Goal: Transaction & Acquisition: Subscribe to service/newsletter

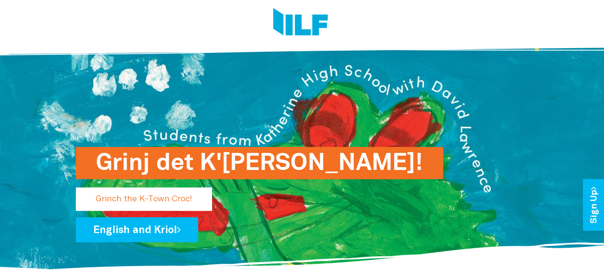
click at [167, 196] on p "Grinch the K-Town Croc!" at bounding box center [144, 198] width 136 height 23
click at [160, 196] on p "Grinch the K-Town Croc!" at bounding box center [144, 198] width 136 height 23
click at [160, 203] on p "Grinch the K-Town Croc!" at bounding box center [144, 198] width 136 height 23
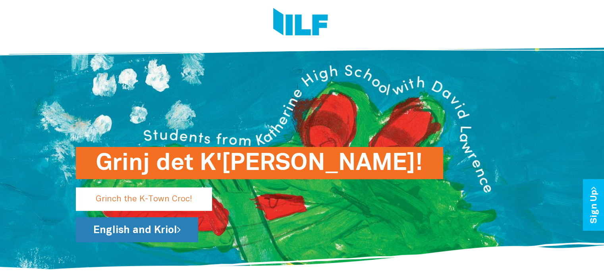
click at [163, 225] on link "English and Kriol" at bounding box center [137, 229] width 122 height 25
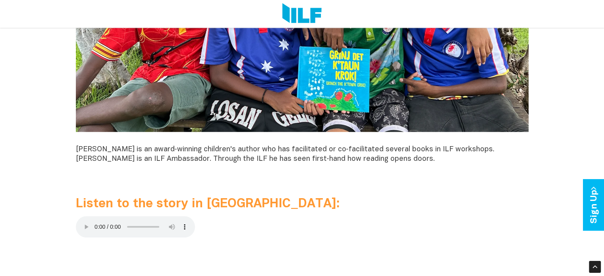
scroll to position [701, 0]
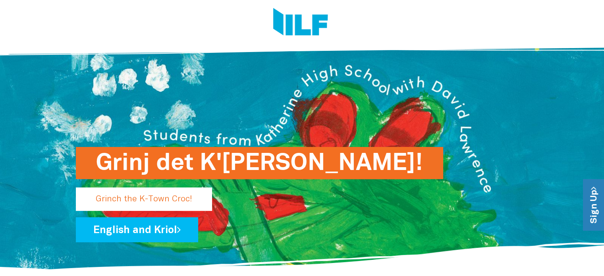
click at [590, 208] on link "Sign Up" at bounding box center [593, 204] width 23 height 51
